Goal: Task Accomplishment & Management: Use online tool/utility

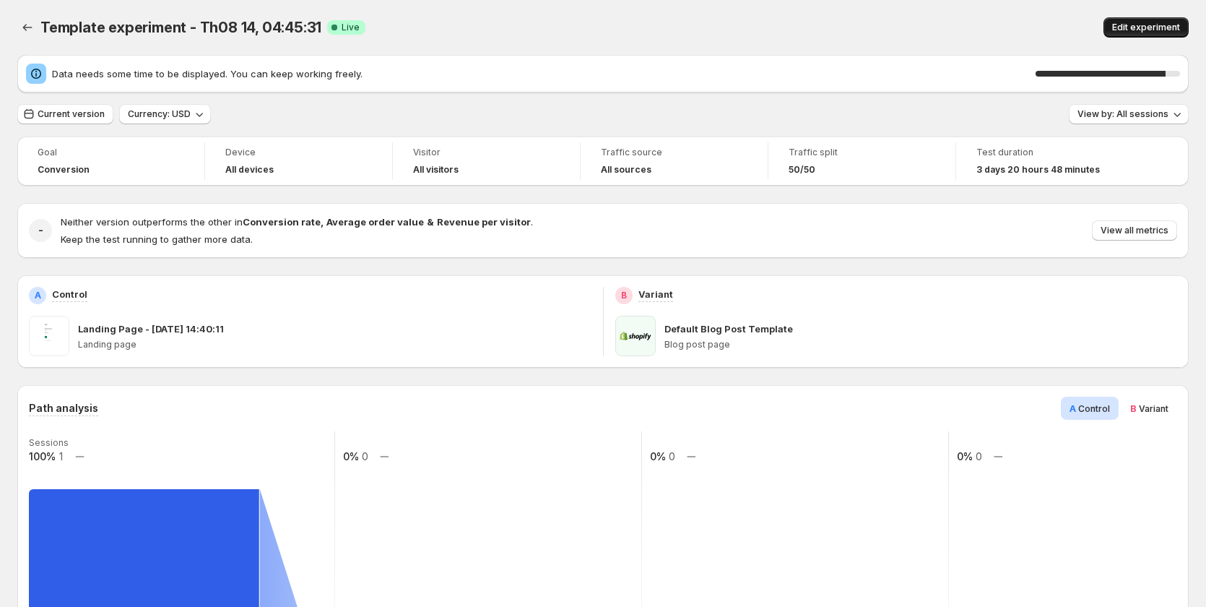
click at [1166, 24] on span "Edit experiment" at bounding box center [1146, 28] width 68 height 12
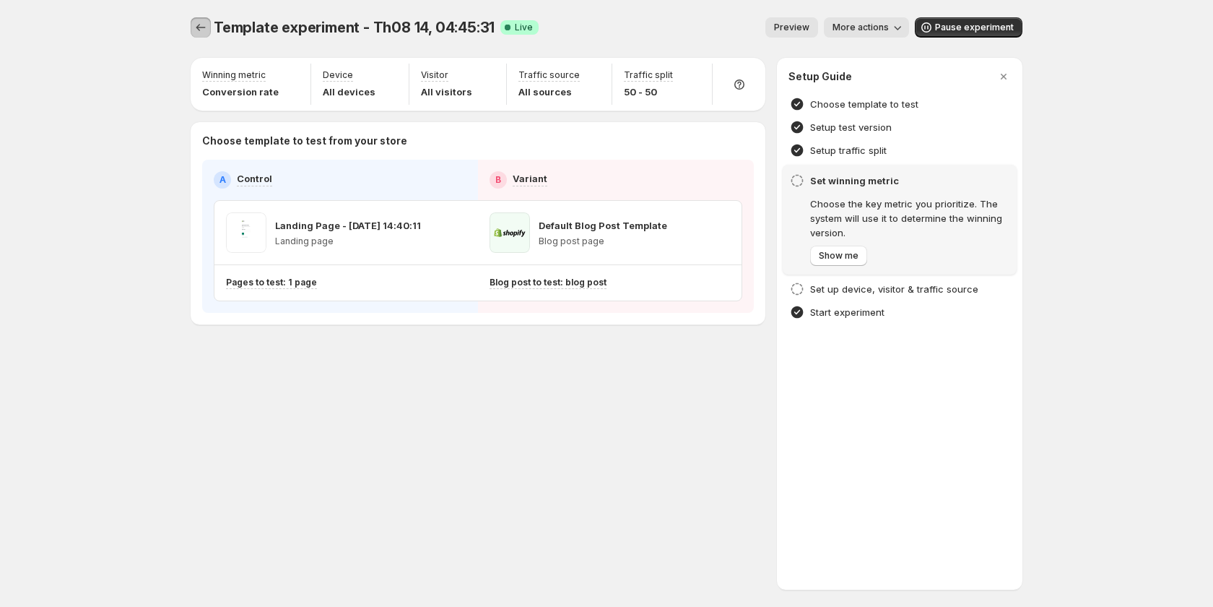
click at [205, 27] on icon "Experiments" at bounding box center [201, 27] width 14 height 14
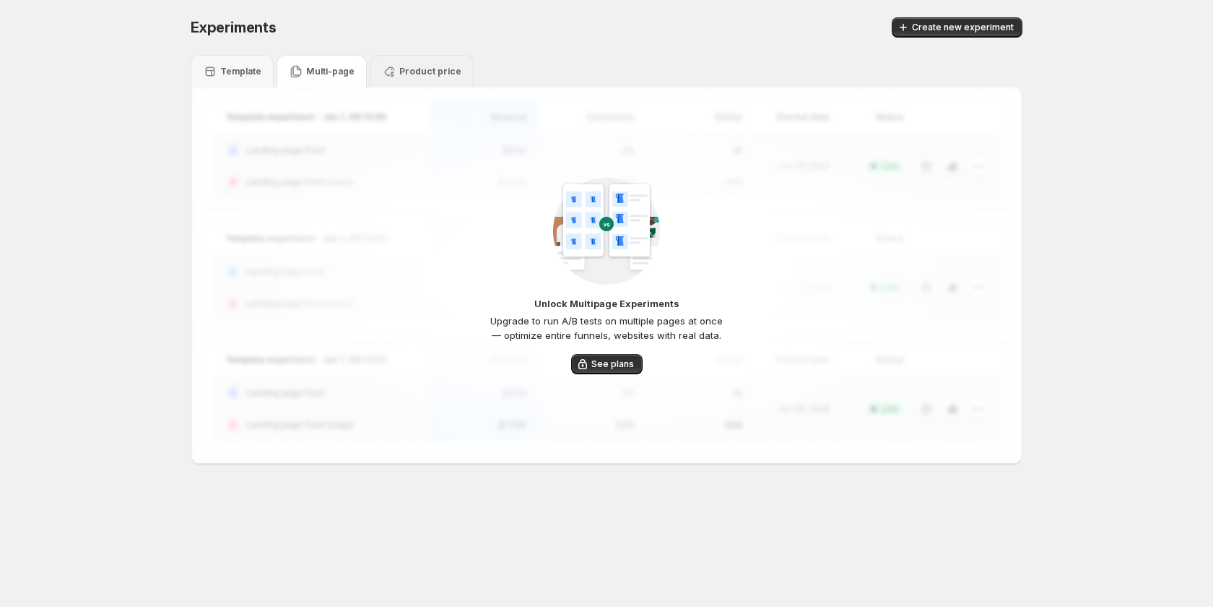
click at [424, 77] on p "Product price" at bounding box center [430, 72] width 62 height 12
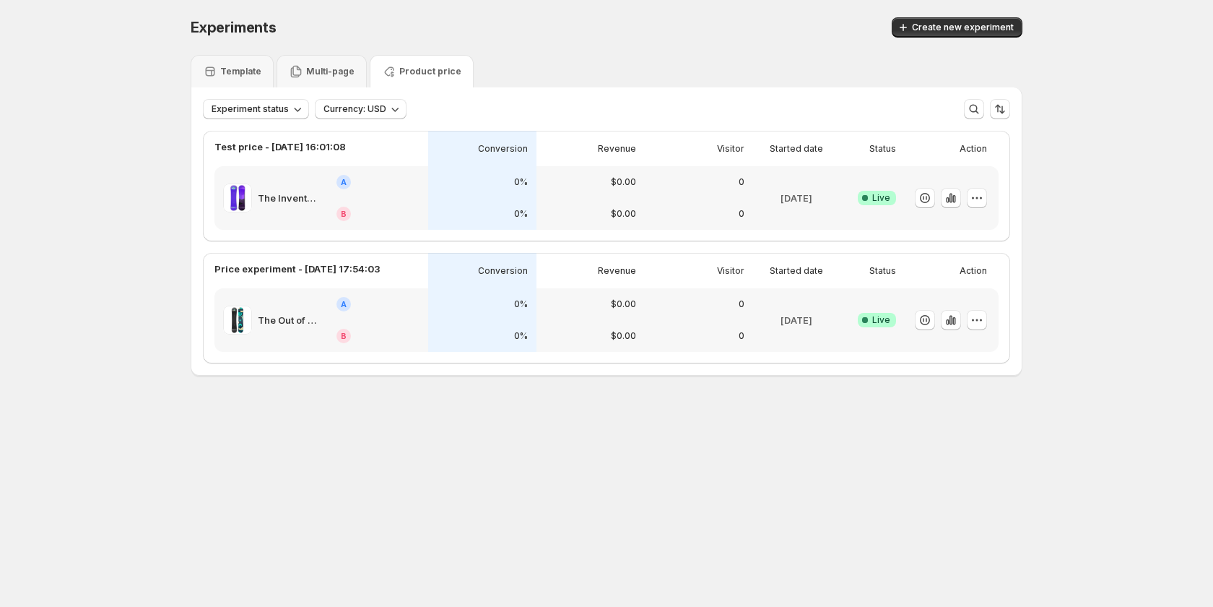
click at [310, 70] on p "Multi-page" at bounding box center [330, 72] width 48 height 12
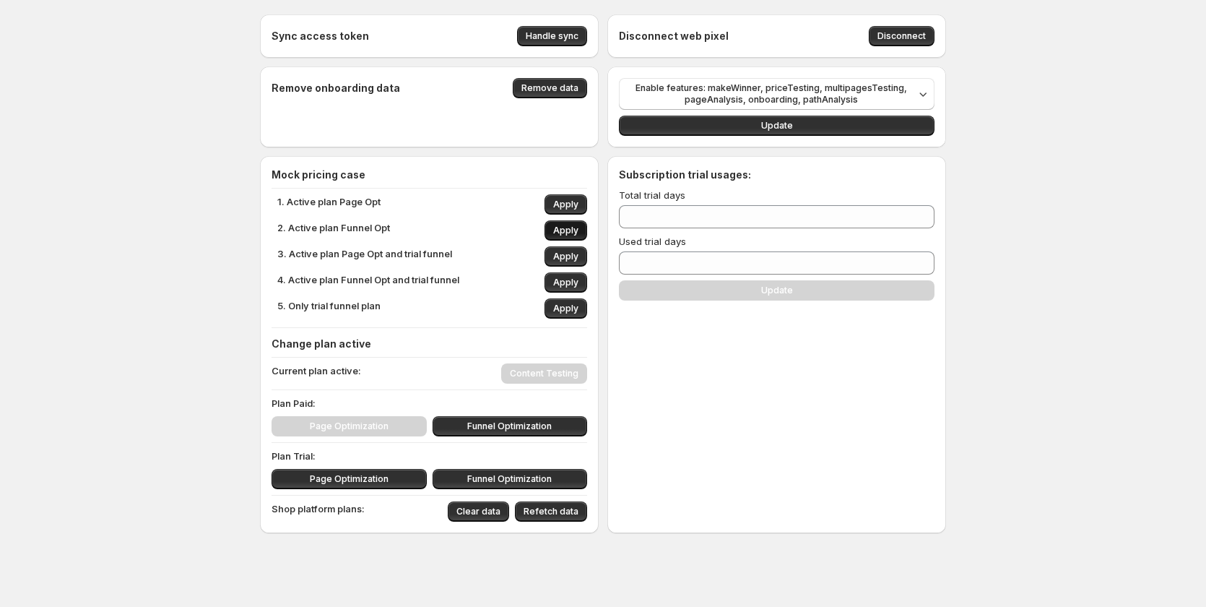
click at [572, 232] on span "Apply" at bounding box center [565, 231] width 25 height 12
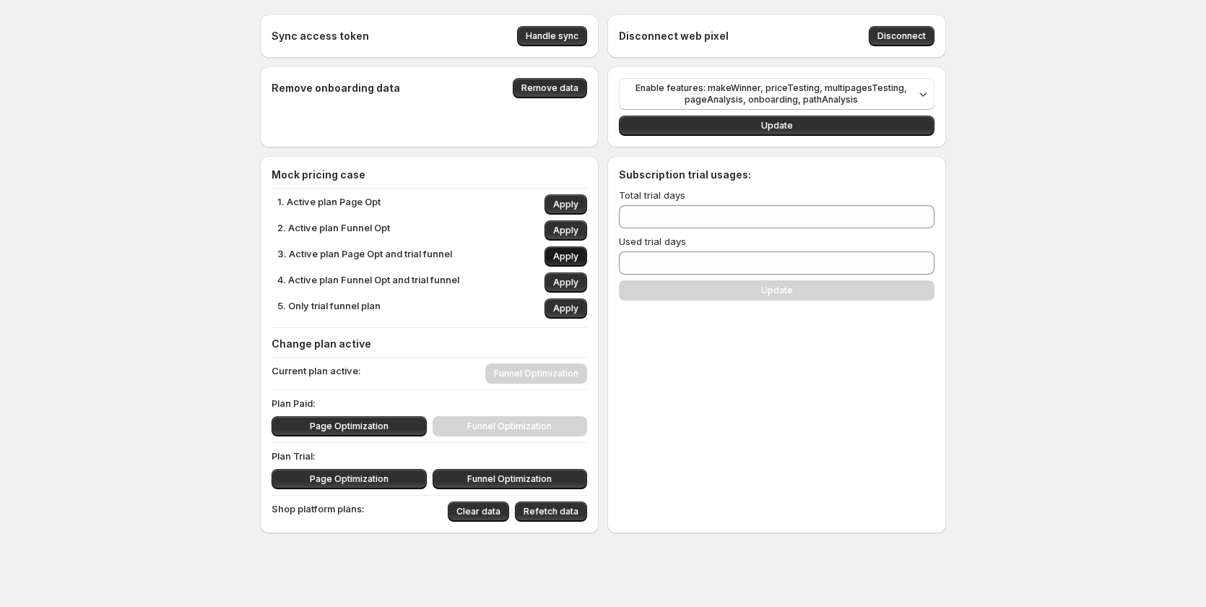
click at [578, 261] on span "Apply" at bounding box center [565, 257] width 25 height 12
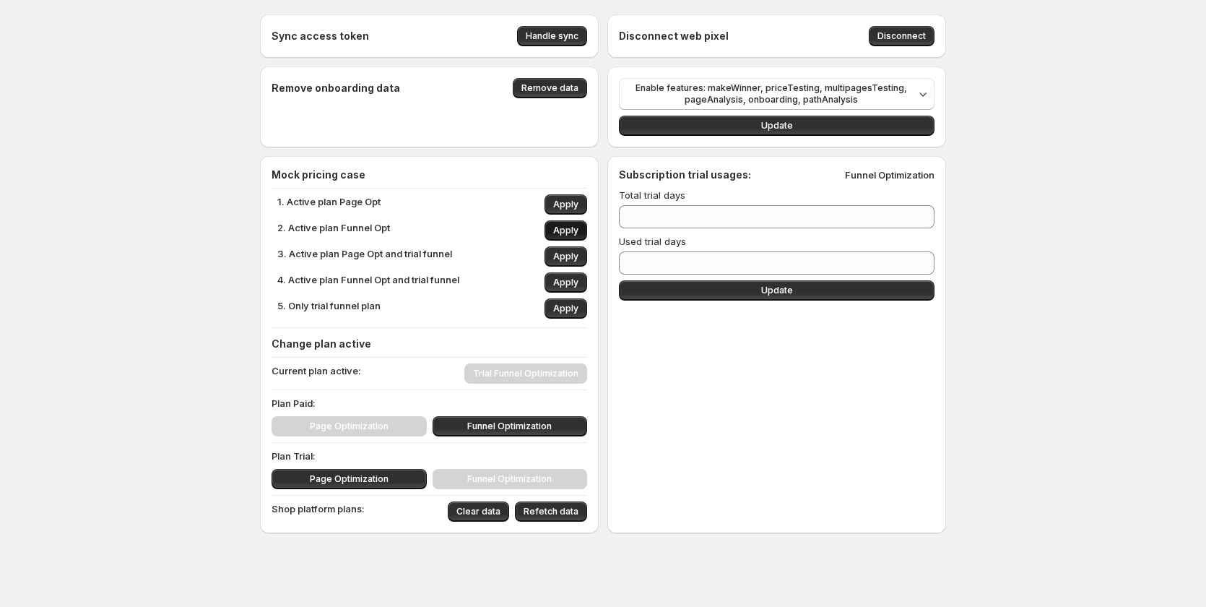
click at [578, 230] on span "Apply" at bounding box center [565, 231] width 25 height 12
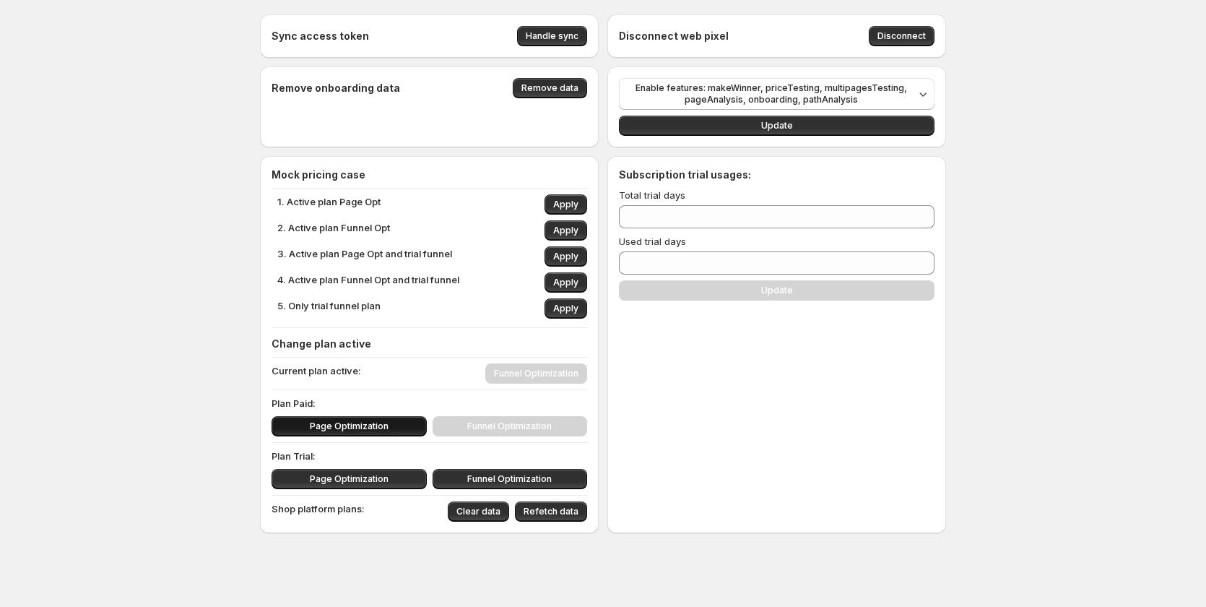
click at [393, 422] on button "Page Optimization" at bounding box center [348, 426] width 155 height 20
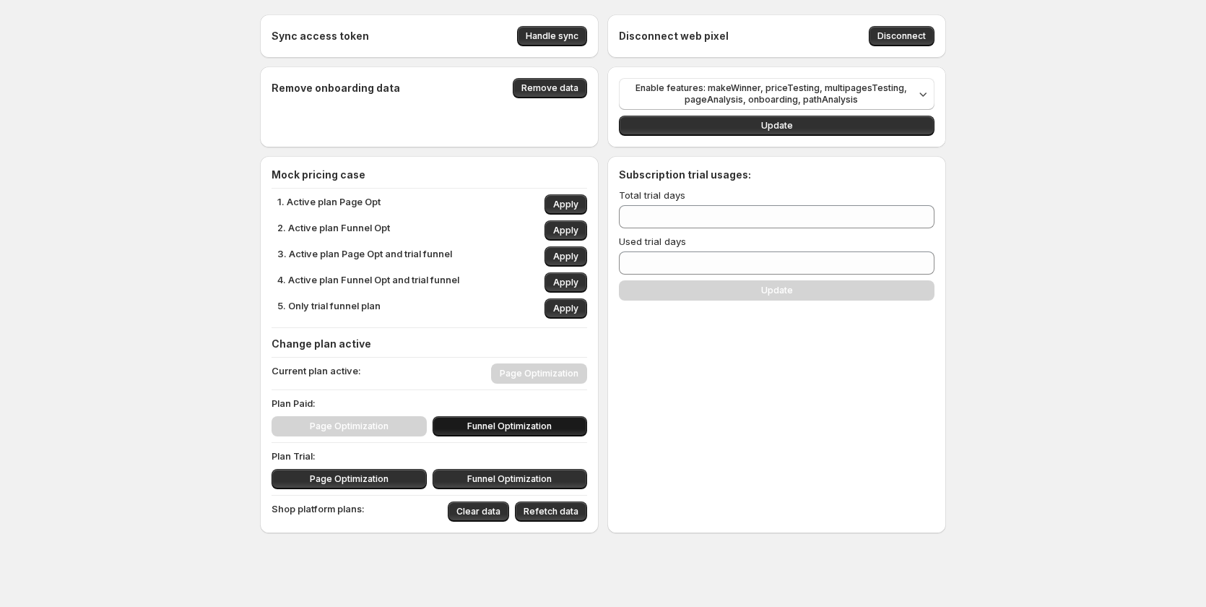
click at [523, 427] on span "Funnel Optimization" at bounding box center [509, 426] width 84 height 12
click at [364, 427] on span "Page Optimization" at bounding box center [349, 426] width 79 height 12
click at [578, 282] on span "Apply" at bounding box center [565, 283] width 25 height 12
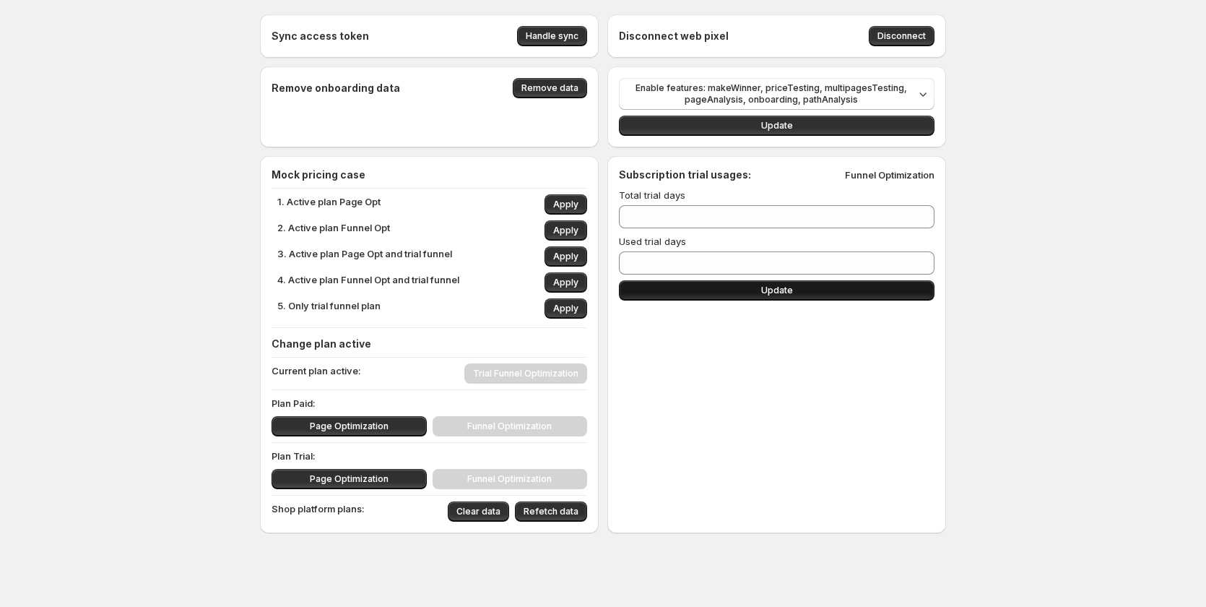
click at [761, 293] on button "Update" at bounding box center [777, 290] width 316 height 20
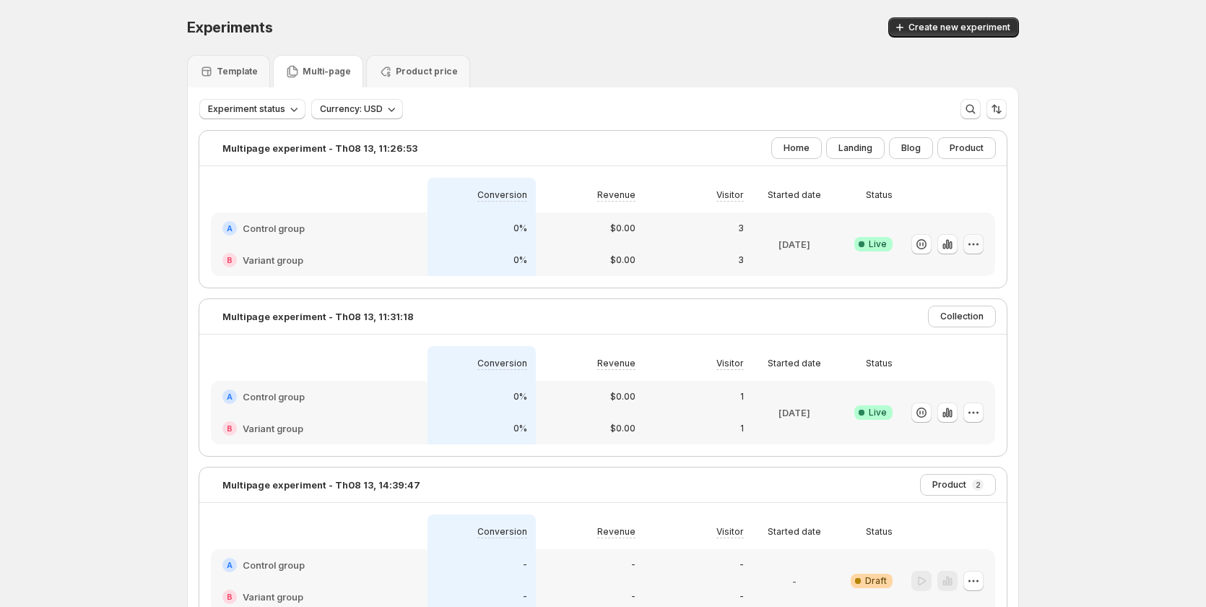
click at [979, 246] on icon "button" at bounding box center [973, 244] width 14 height 14
click at [950, 278] on span "Edit" at bounding box center [990, 273] width 151 height 14
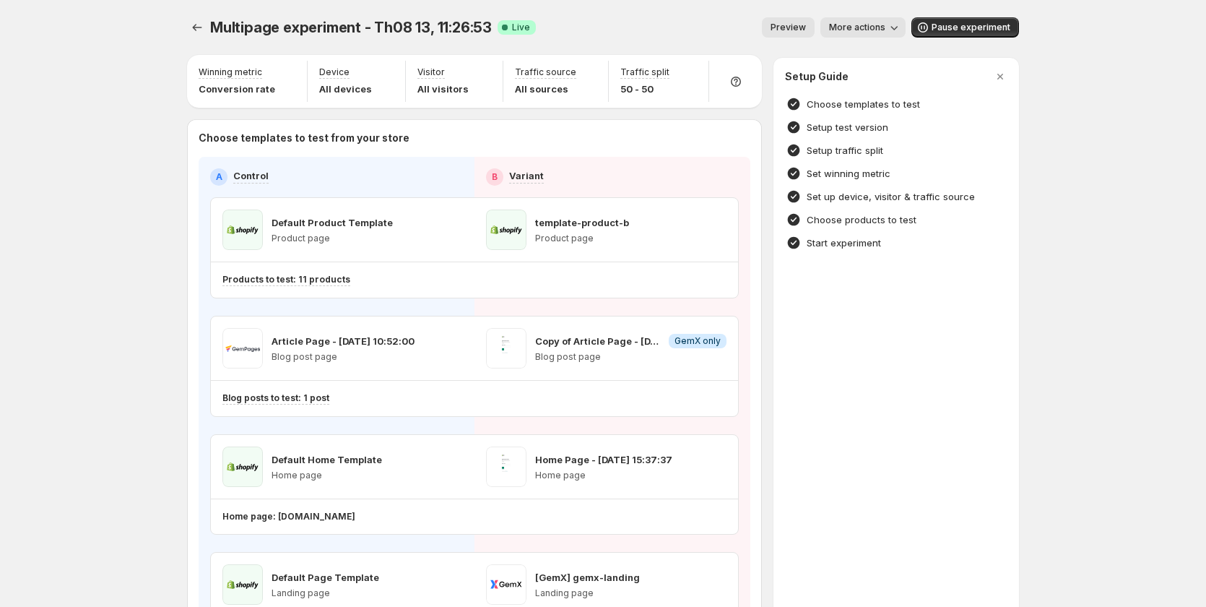
click at [792, 16] on div "Multipage experiment - Th08 13, 11:26:53. This page is ready Multipage experime…" at bounding box center [603, 27] width 832 height 55
click at [794, 22] on span "Preview" at bounding box center [787, 28] width 35 height 12
